Goal: Navigation & Orientation: Find specific page/section

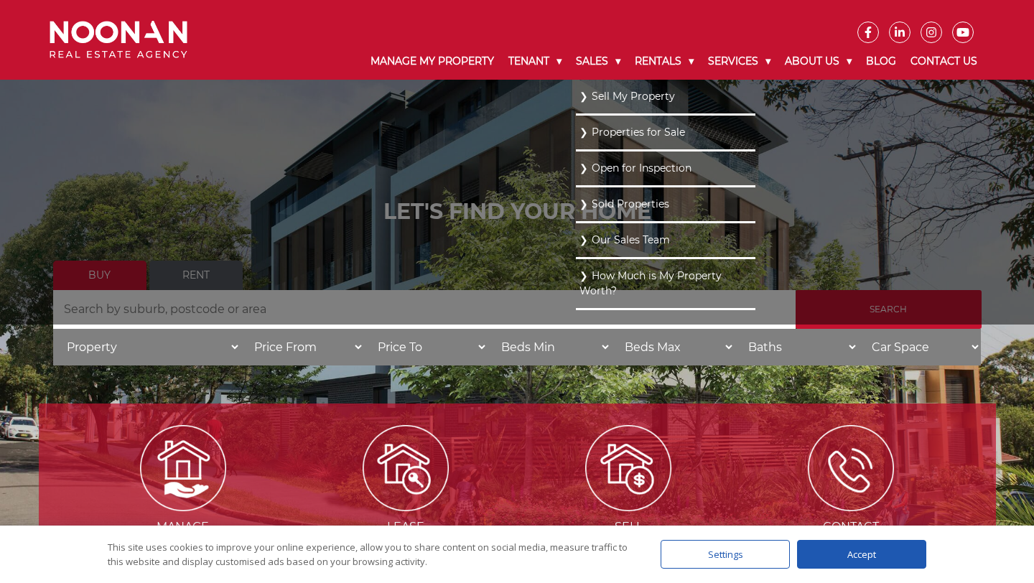
click at [626, 239] on link "Our Sales Team" at bounding box center [666, 240] width 172 height 19
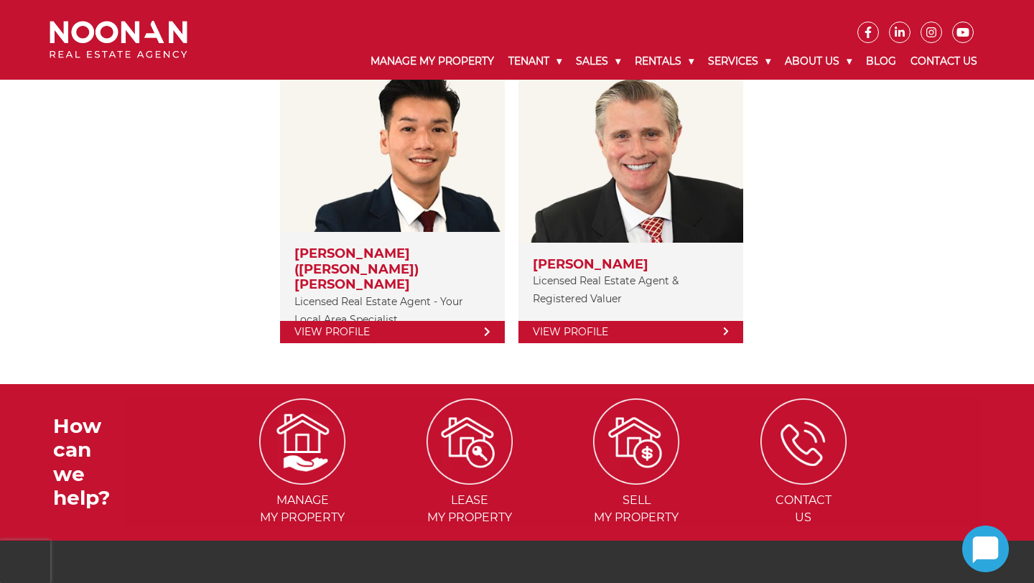
scroll to position [270, 0]
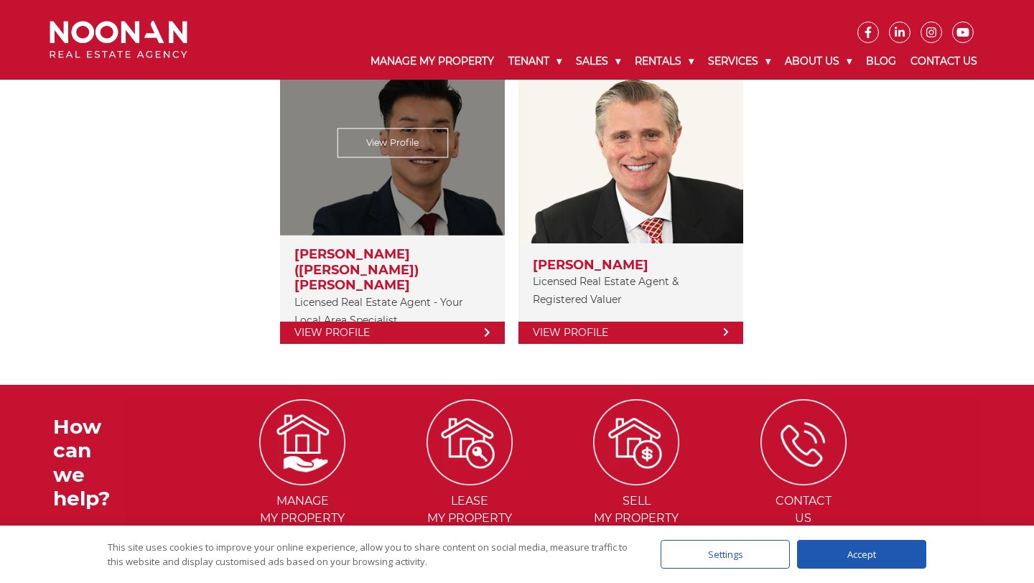
click at [454, 325] on link "View Profile" at bounding box center [392, 333] width 225 height 22
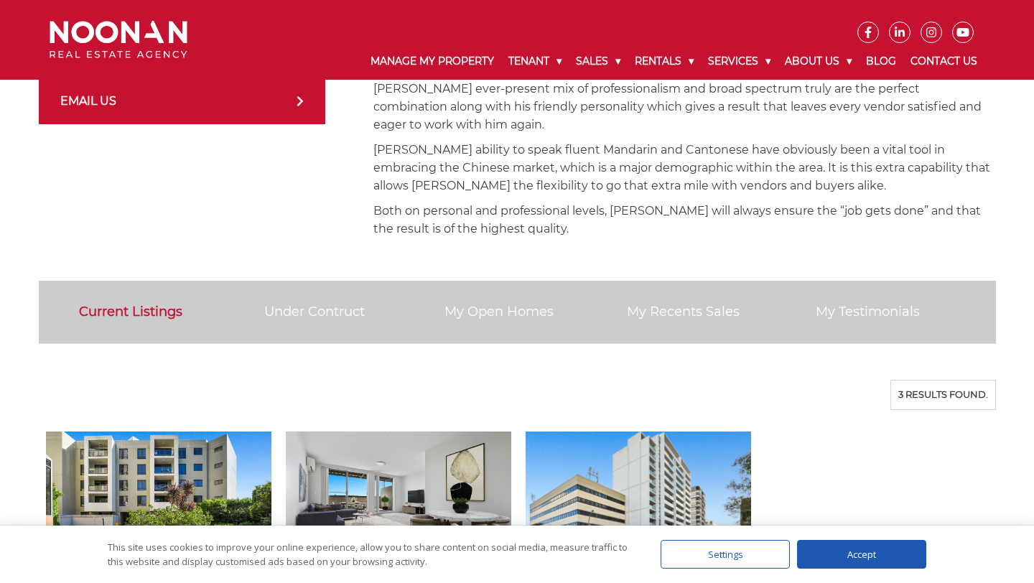
scroll to position [590, 0]
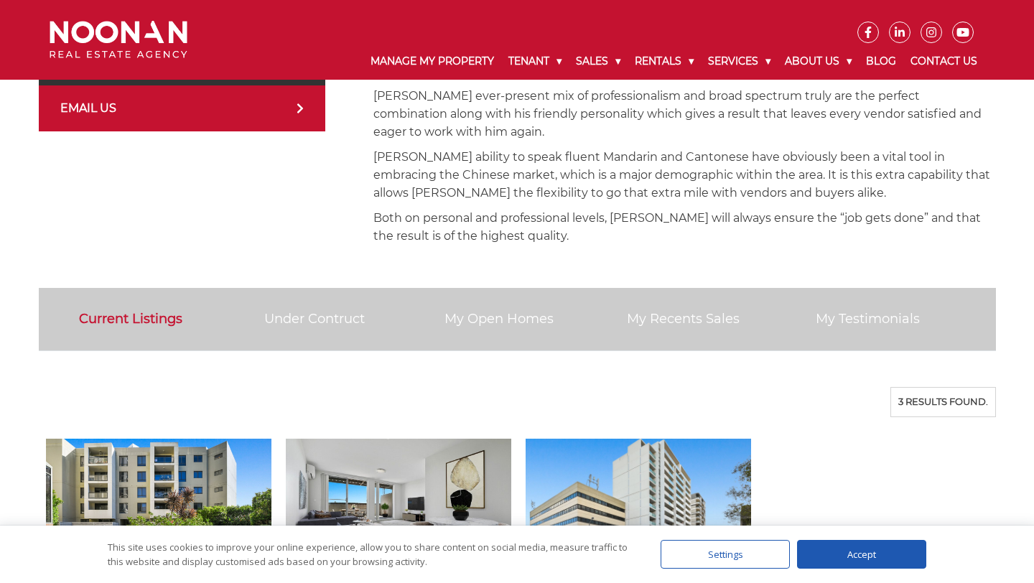
click at [843, 311] on link "My Testimonials" at bounding box center [868, 319] width 104 height 16
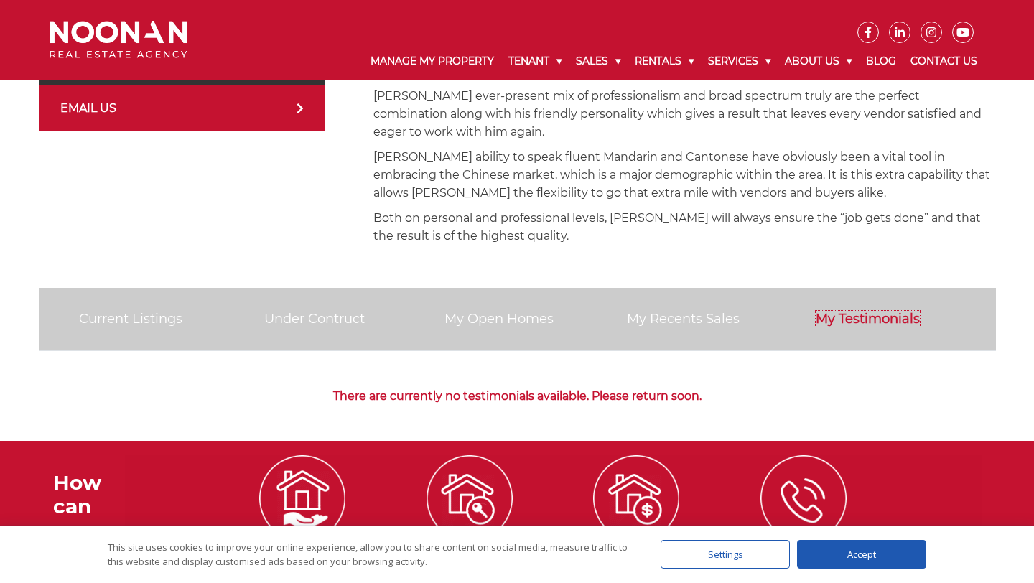
scroll to position [622, 0]
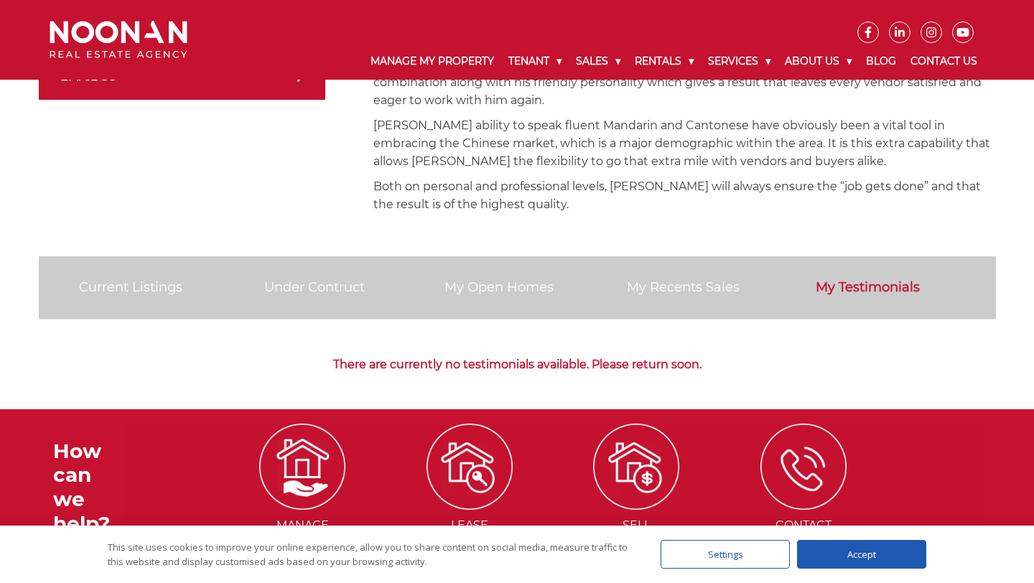
click at [705, 279] on link "My Recents Sales" at bounding box center [683, 287] width 113 height 16
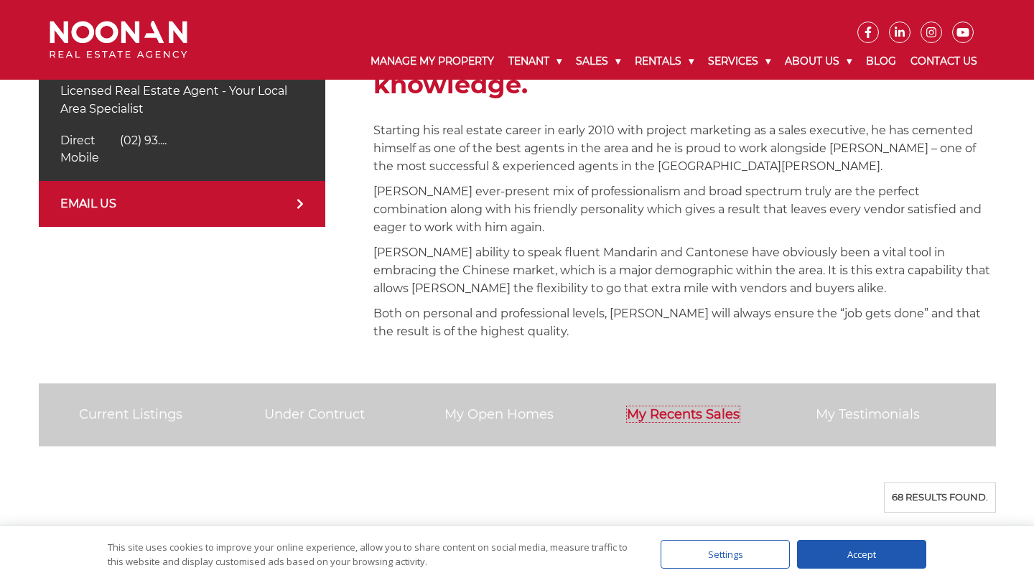
scroll to position [474, 0]
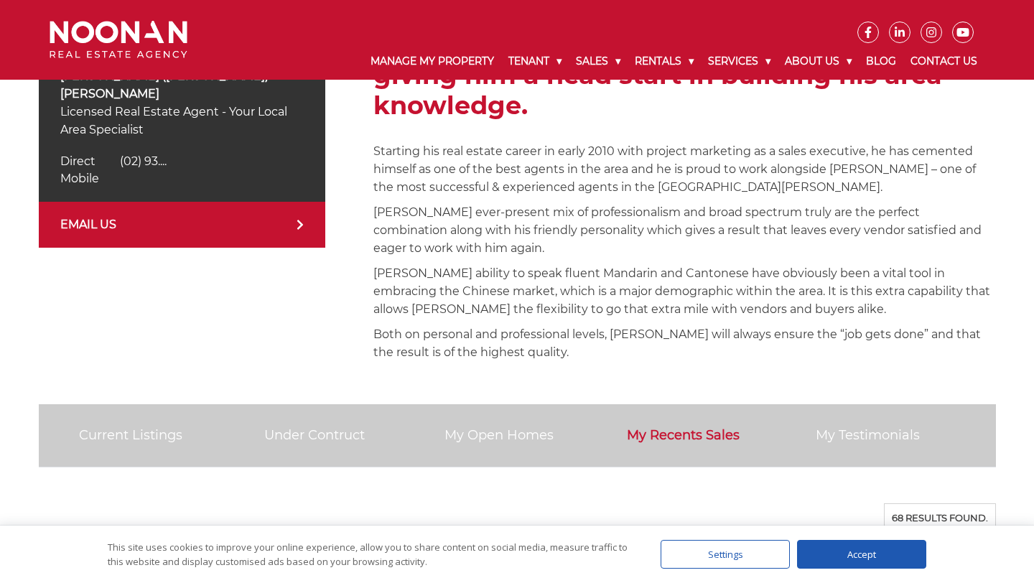
click at [488, 427] on link "My Open Homes" at bounding box center [499, 435] width 109 height 16
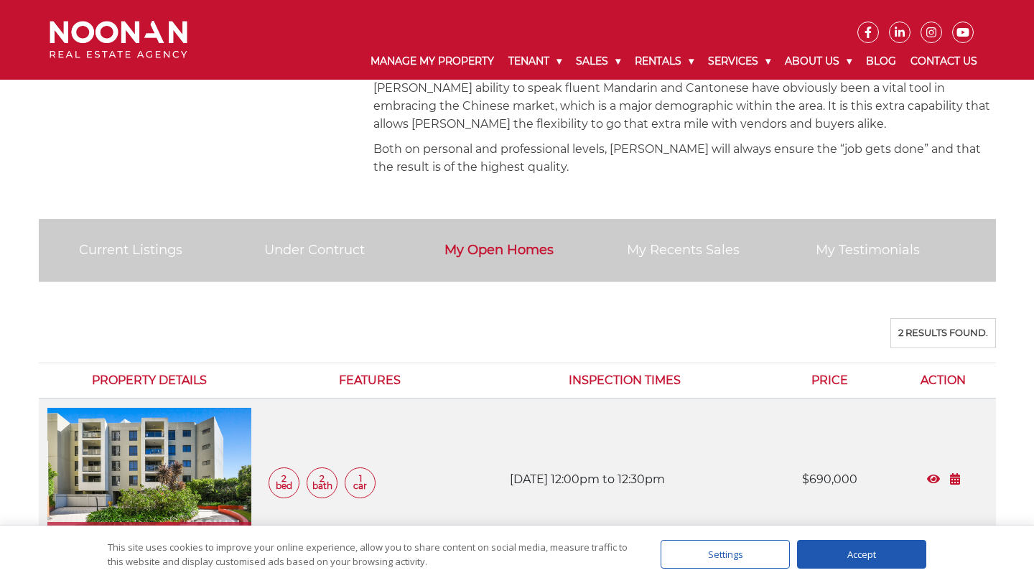
scroll to position [631, 0]
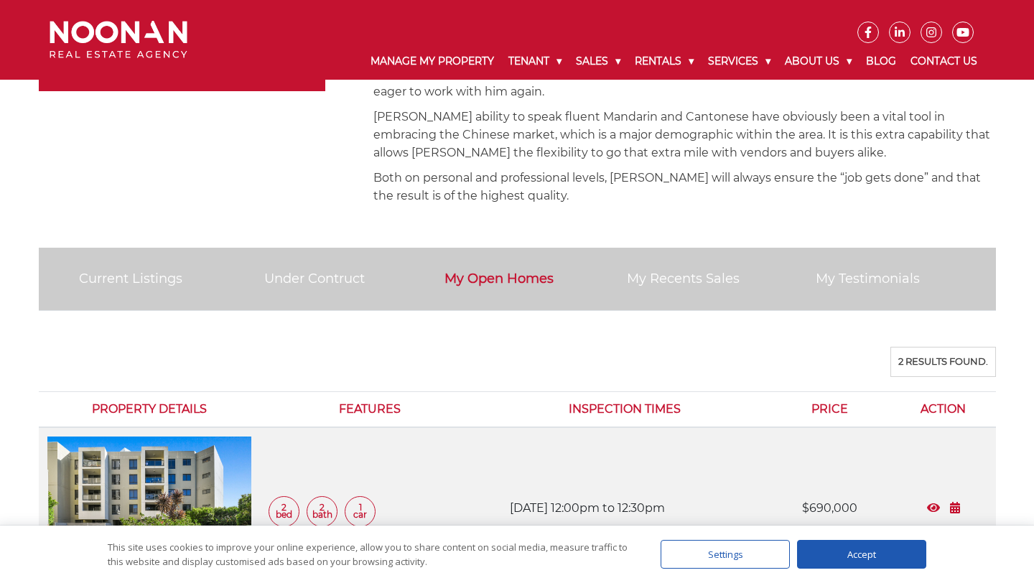
click at [351, 271] on link "Under Contruct" at bounding box center [314, 279] width 101 height 16
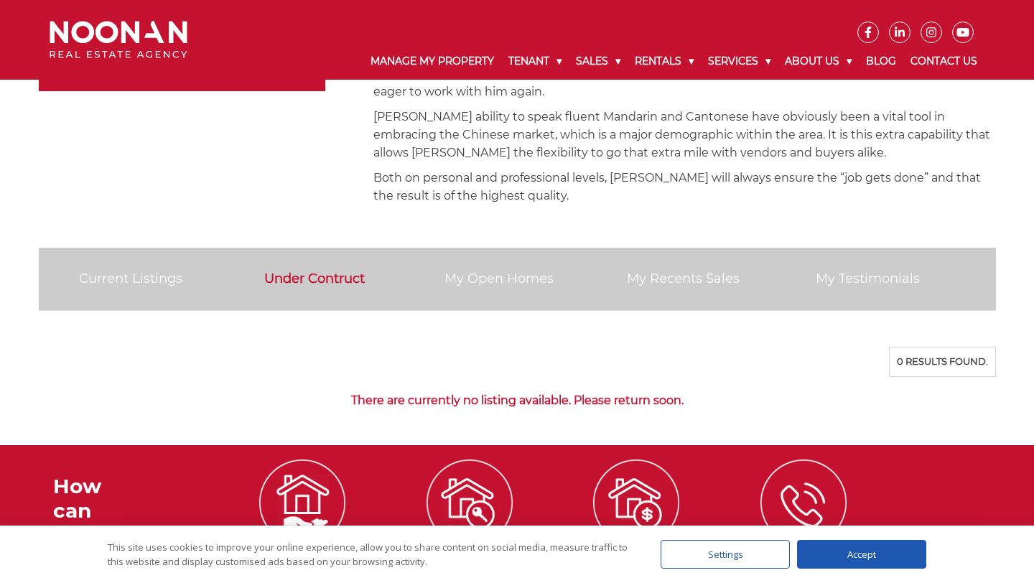
click at [175, 271] on link "Current Listings" at bounding box center [130, 279] width 103 height 16
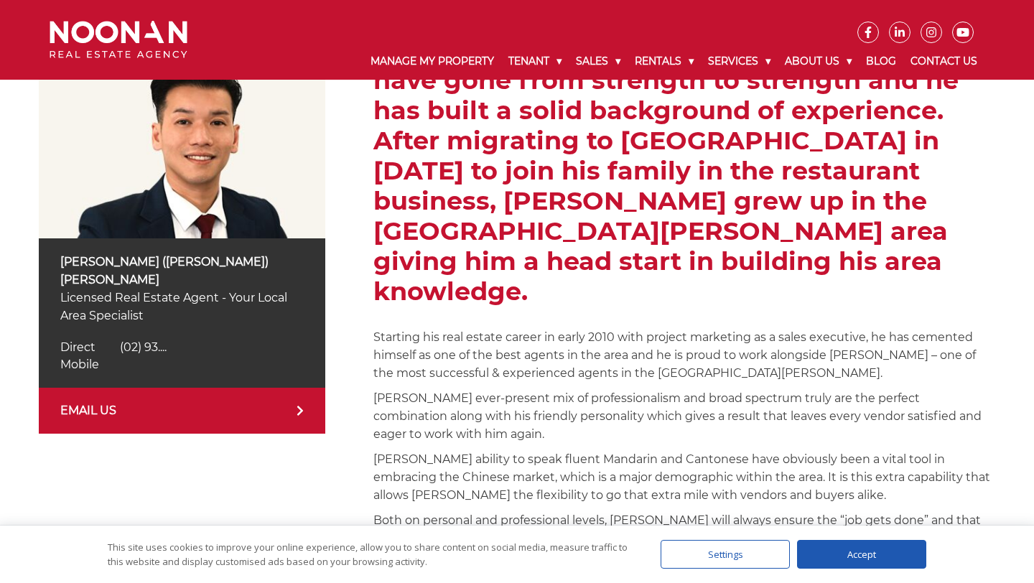
scroll to position [0, 0]
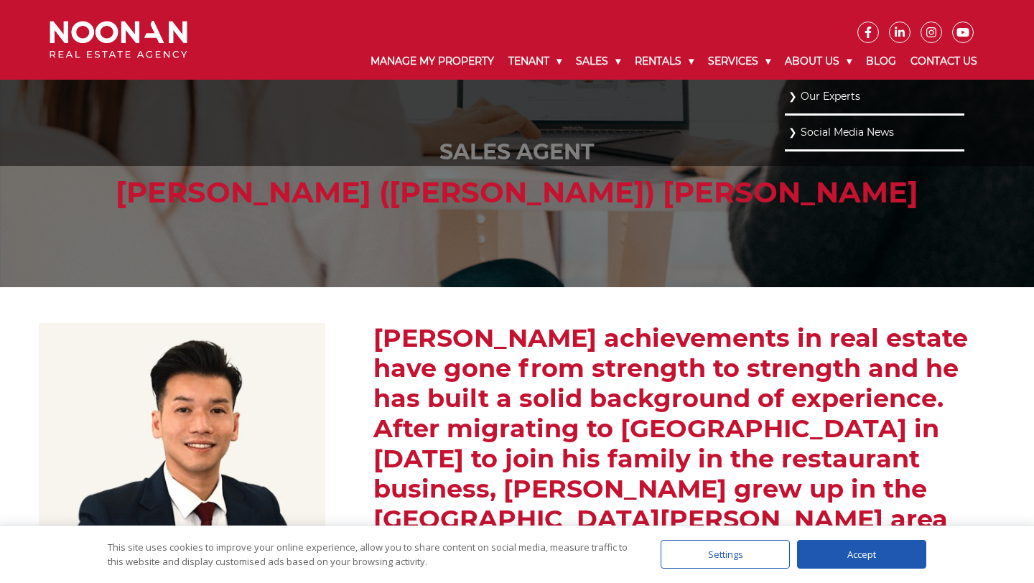
click at [818, 101] on link "Our Experts" at bounding box center [875, 96] width 172 height 19
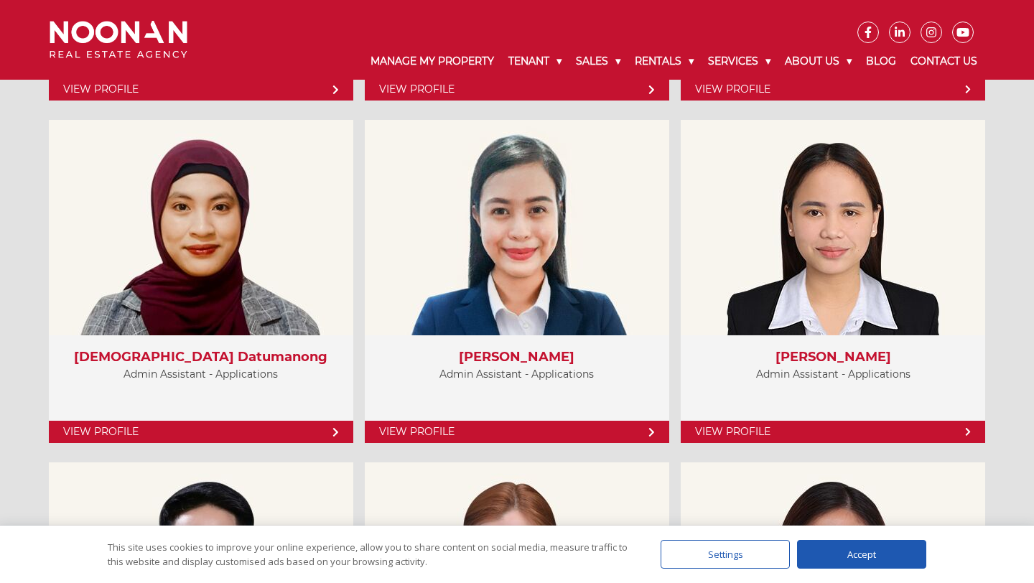
scroll to position [4686, 0]
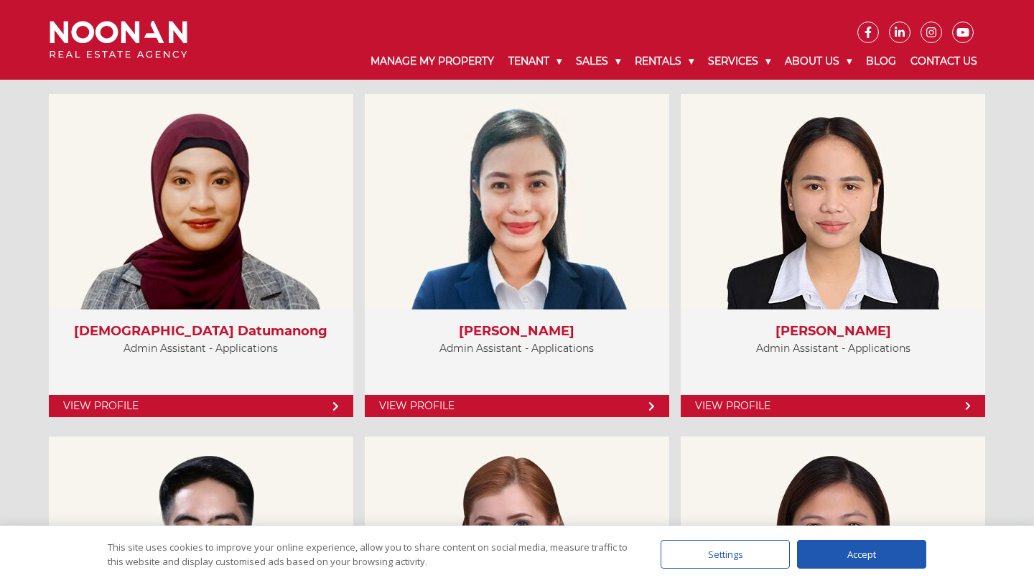
click at [916, 554] on div "Accept" at bounding box center [861, 554] width 129 height 29
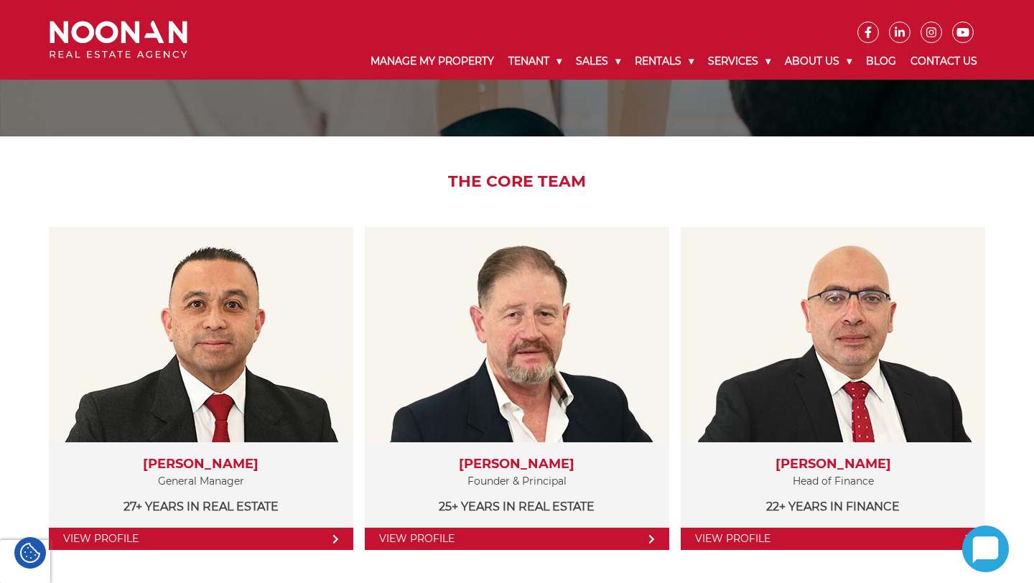
scroll to position [153, 0]
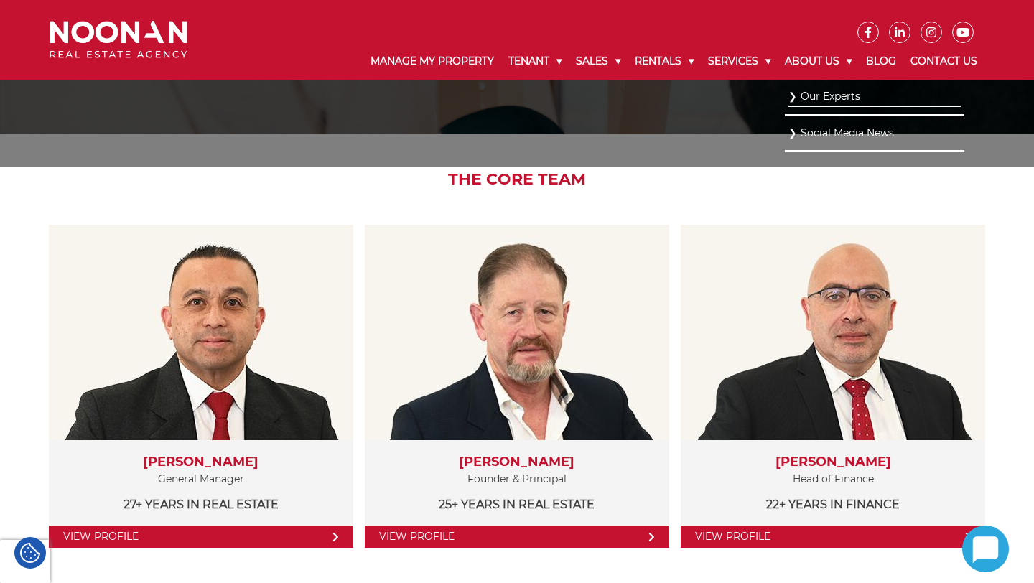
click at [838, 135] on link "Social Media News" at bounding box center [875, 133] width 172 height 19
